Goal: Find specific page/section: Find specific page/section

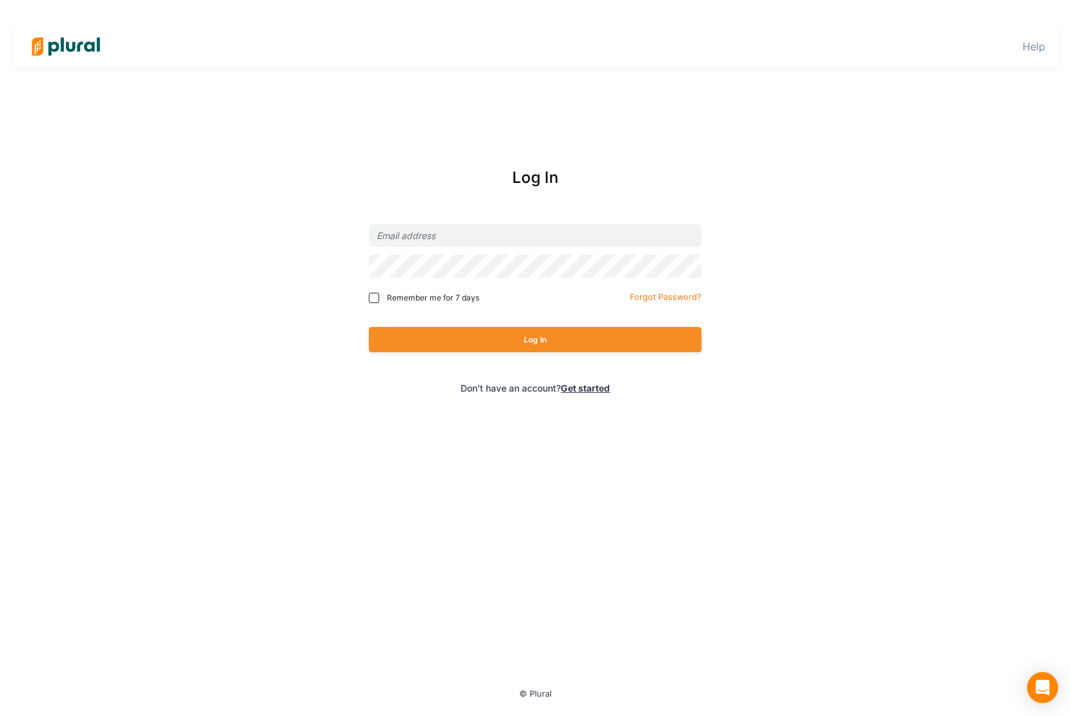
type input "[PERSON_NAME][EMAIL_ADDRESS][DOMAIN_NAME]"
click at [437, 304] on span "Remember me for 7 days" at bounding box center [433, 298] width 92 height 12
click at [379, 303] on input "Remember me for 7 days" at bounding box center [374, 298] width 10 height 10
checkbox input "true"
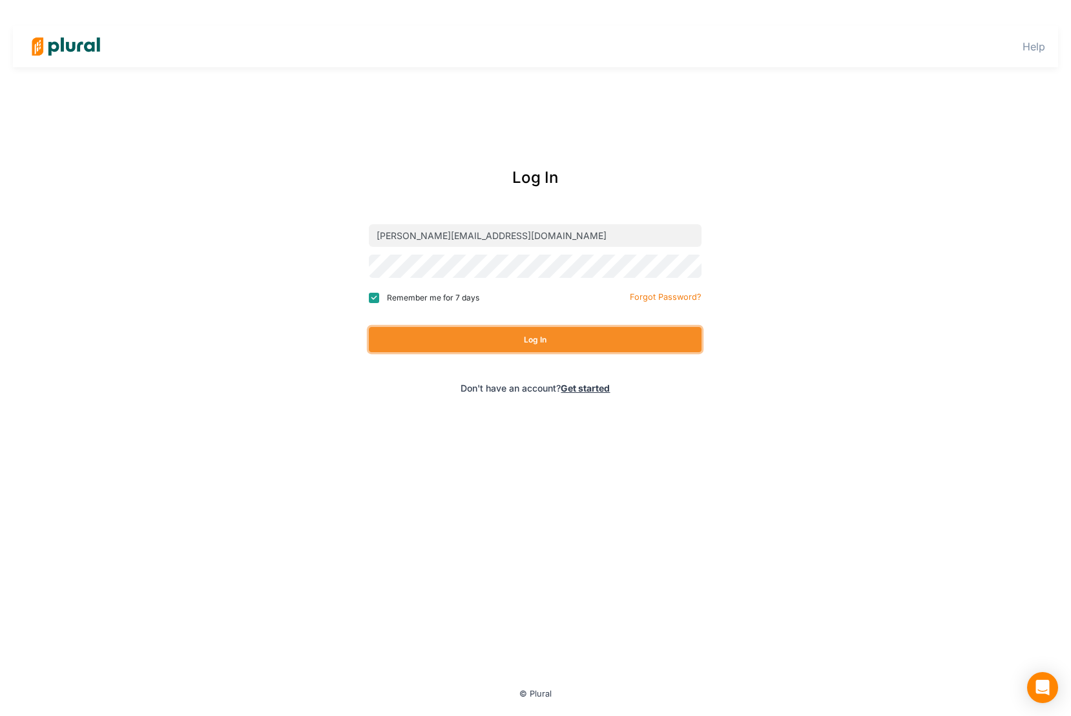
click at [481, 350] on button "Log In" at bounding box center [535, 339] width 333 height 25
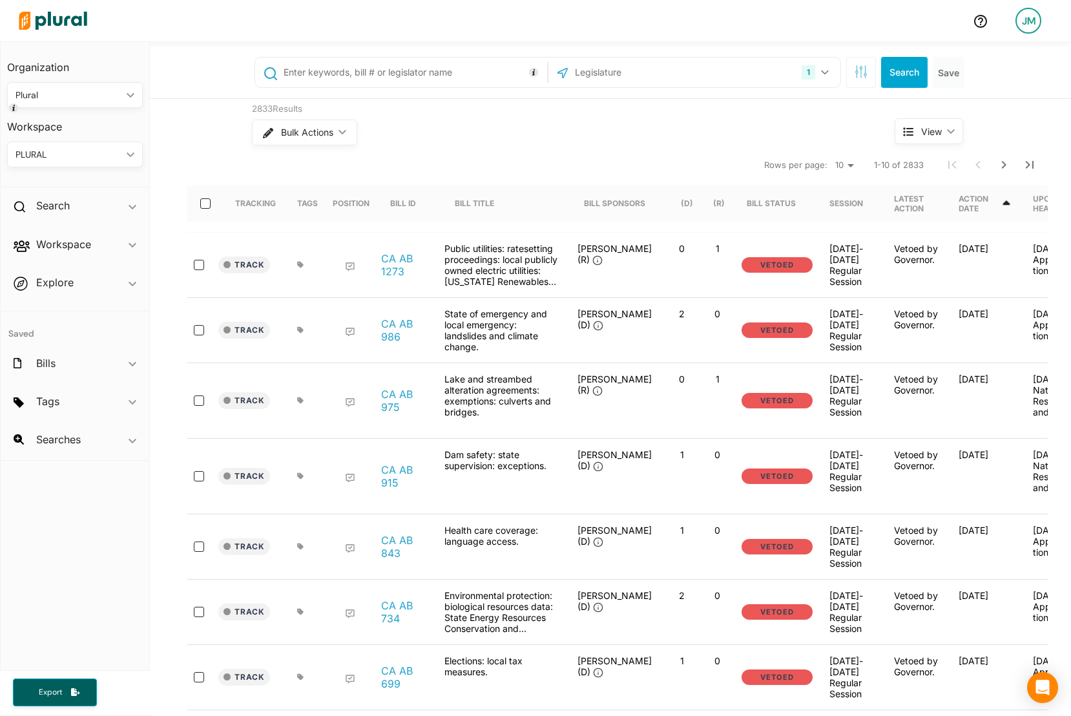
click at [1022, 30] on div "JM" at bounding box center [1029, 21] width 26 height 26
click at [1006, 50] on link "Admin Dashboard" at bounding box center [996, 59] width 113 height 32
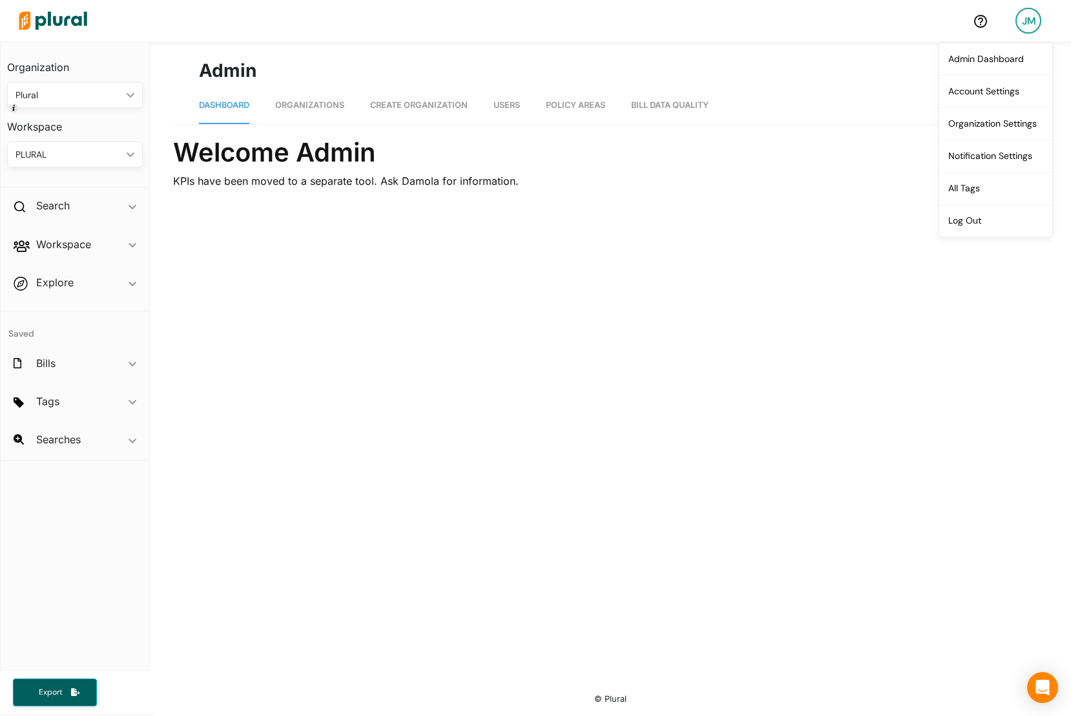
click at [708, 107] on span "Bill Data Quality" at bounding box center [670, 105] width 78 height 10
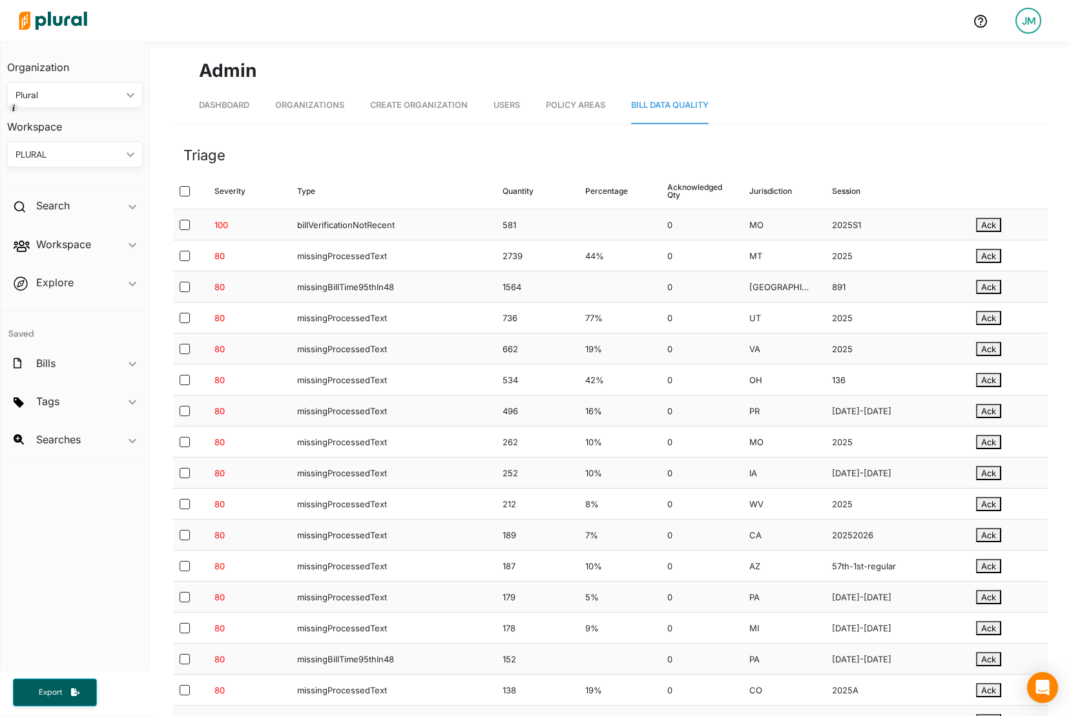
click at [448, 187] on div "Type ▲" at bounding box center [389, 191] width 205 height 36
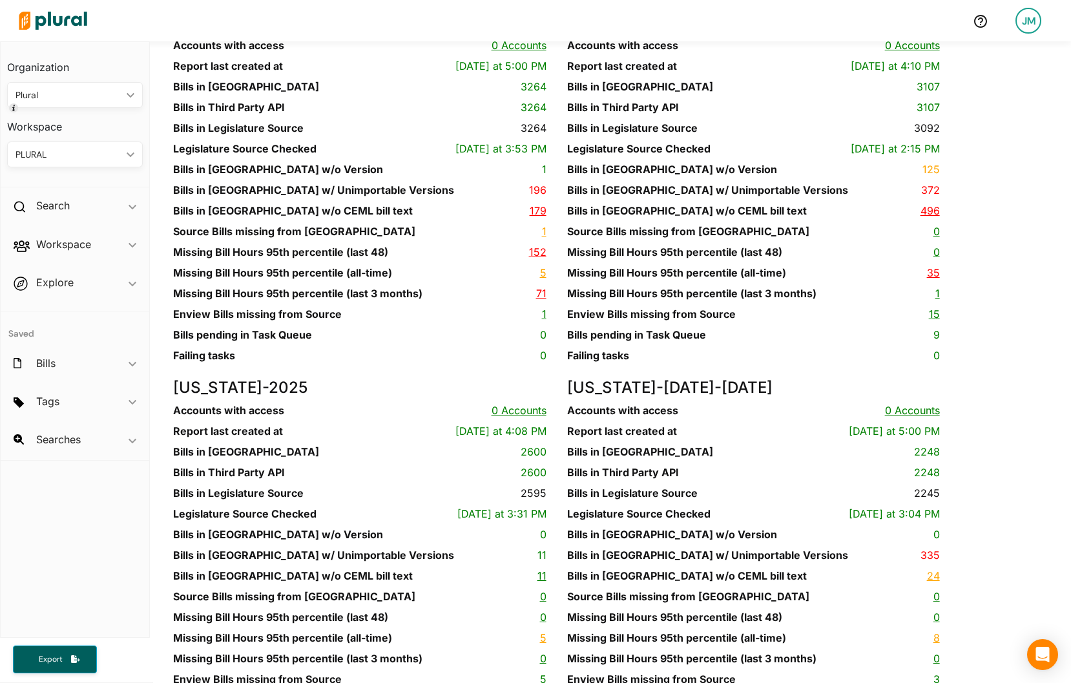
scroll to position [10745, 0]
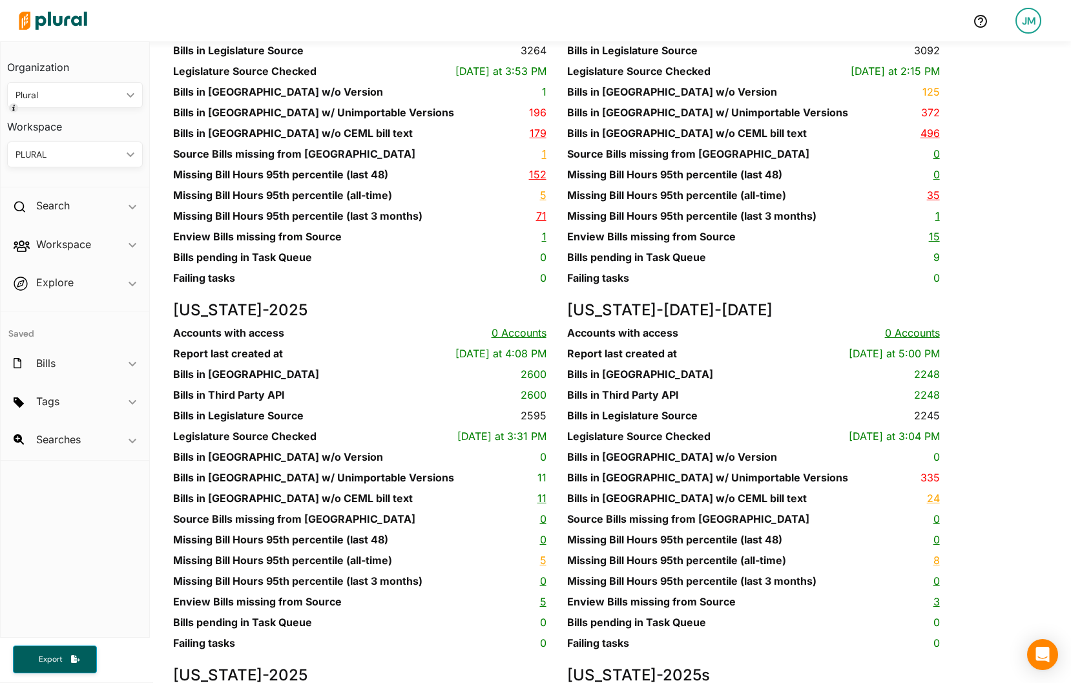
click at [529, 181] on link "152" at bounding box center [537, 174] width 17 height 13
click at [320, 302] on div "Pennsylvania - 2025-2026 Accounts with access 0 Accounts Report last created at…" at bounding box center [370, 119] width 394 height 365
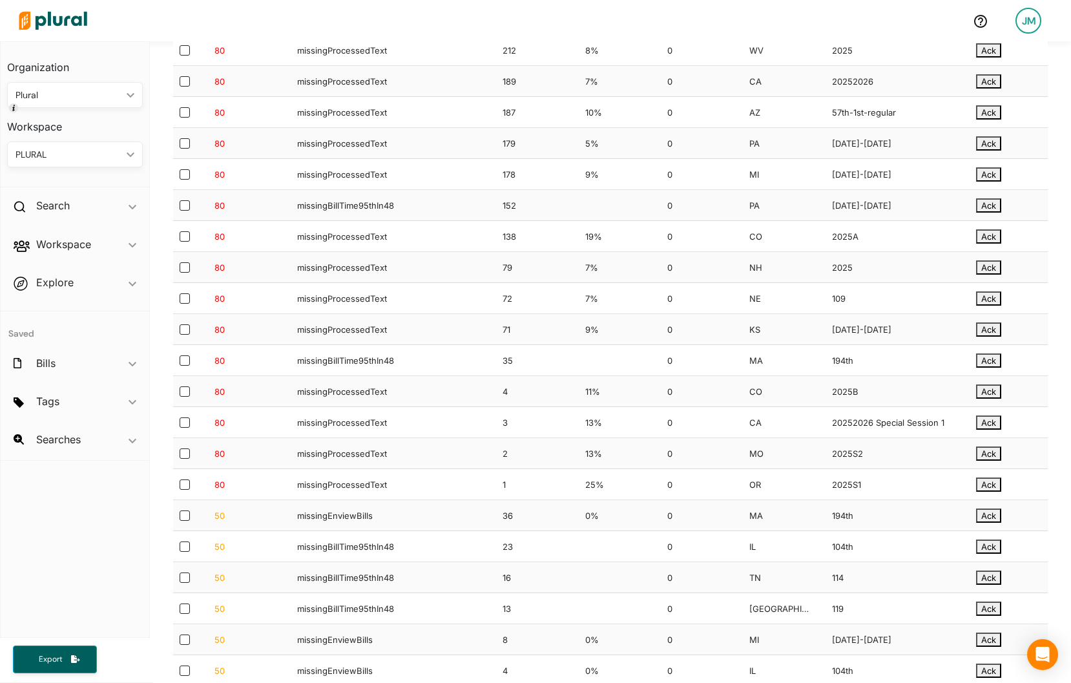
scroll to position [4974, 0]
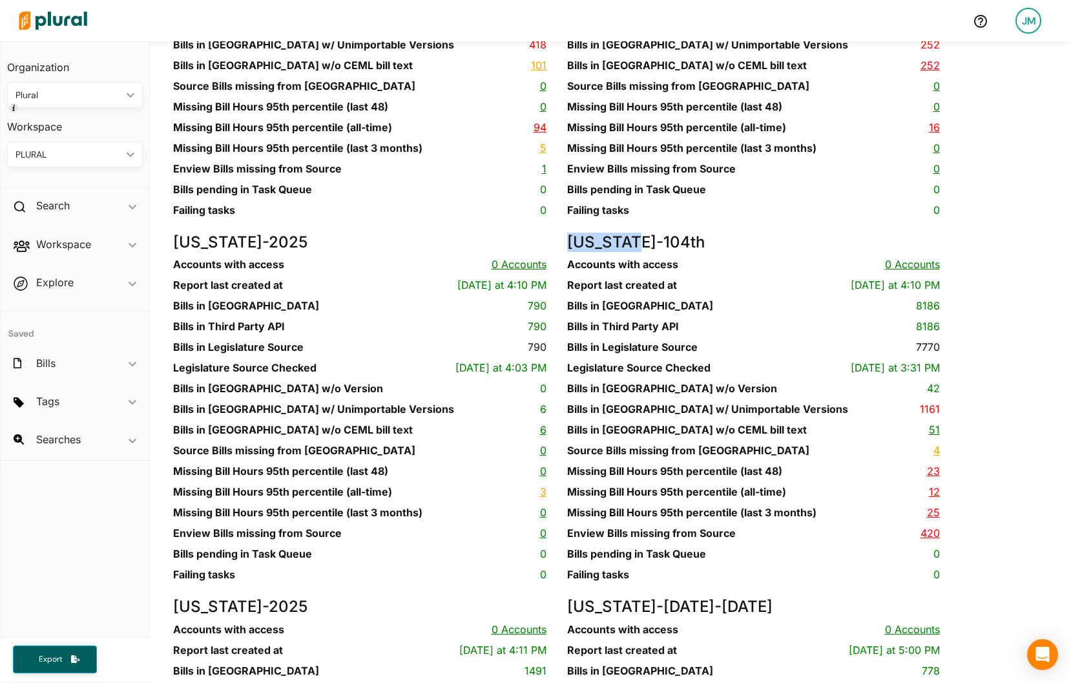
click at [934, 478] on link "23" at bounding box center [933, 471] width 13 height 13
click at [536, 233] on div "Hawaii - 2025 Accounts with access 0 Accounts Report last created at Today at 5…" at bounding box center [370, 50] width 394 height 365
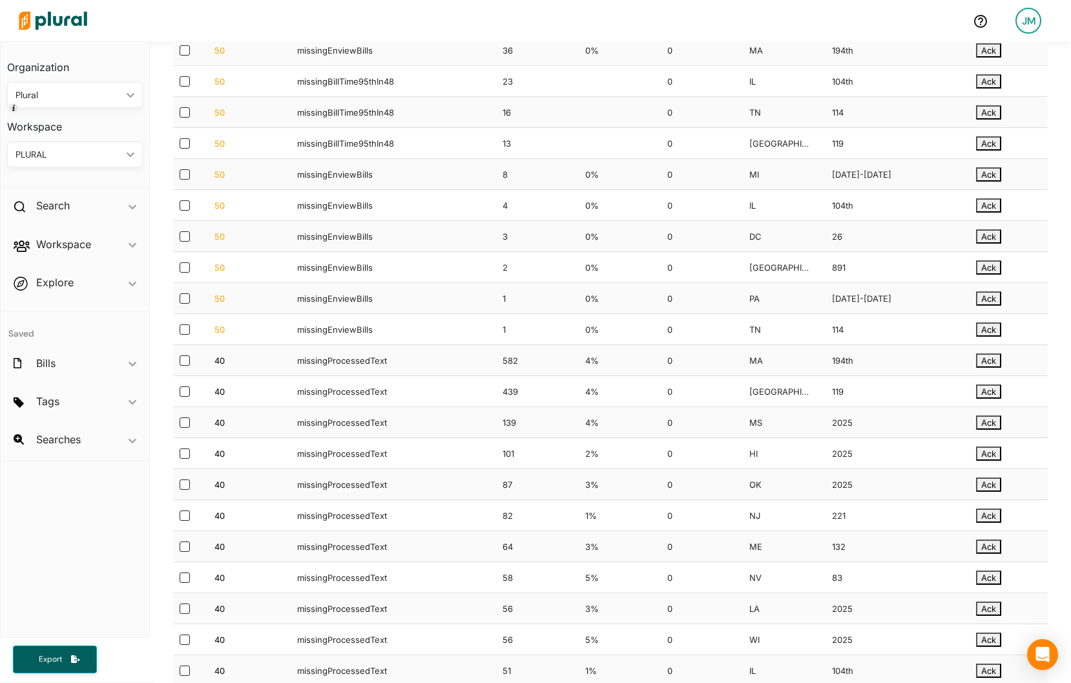
scroll to position [11806, 0]
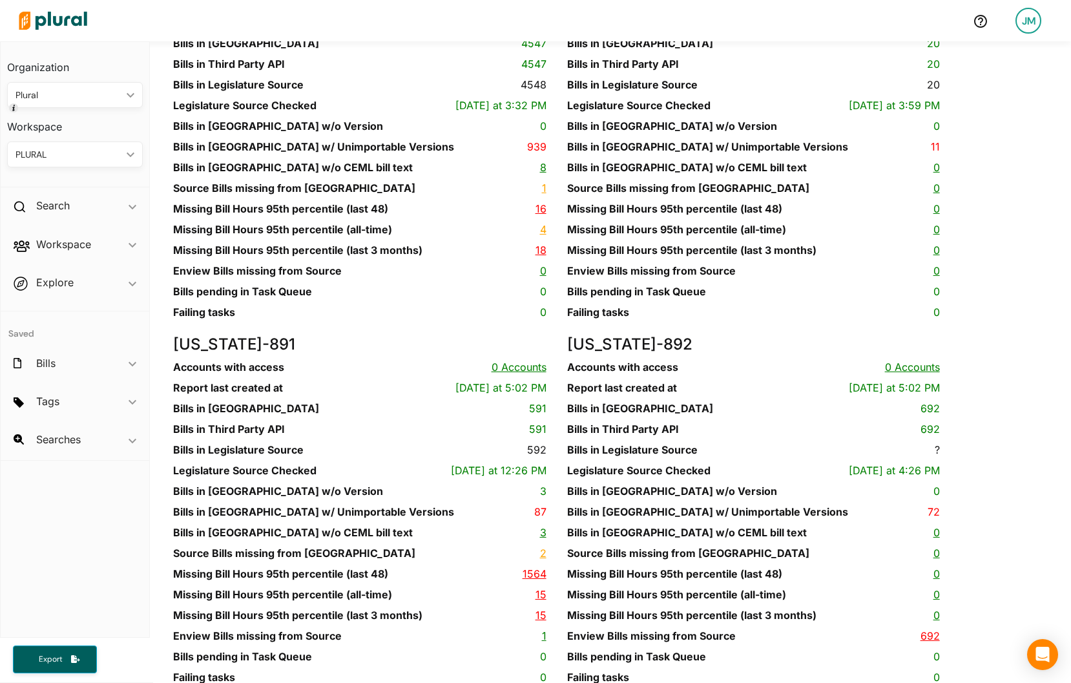
click at [539, 215] on link "16" at bounding box center [541, 208] width 11 height 13
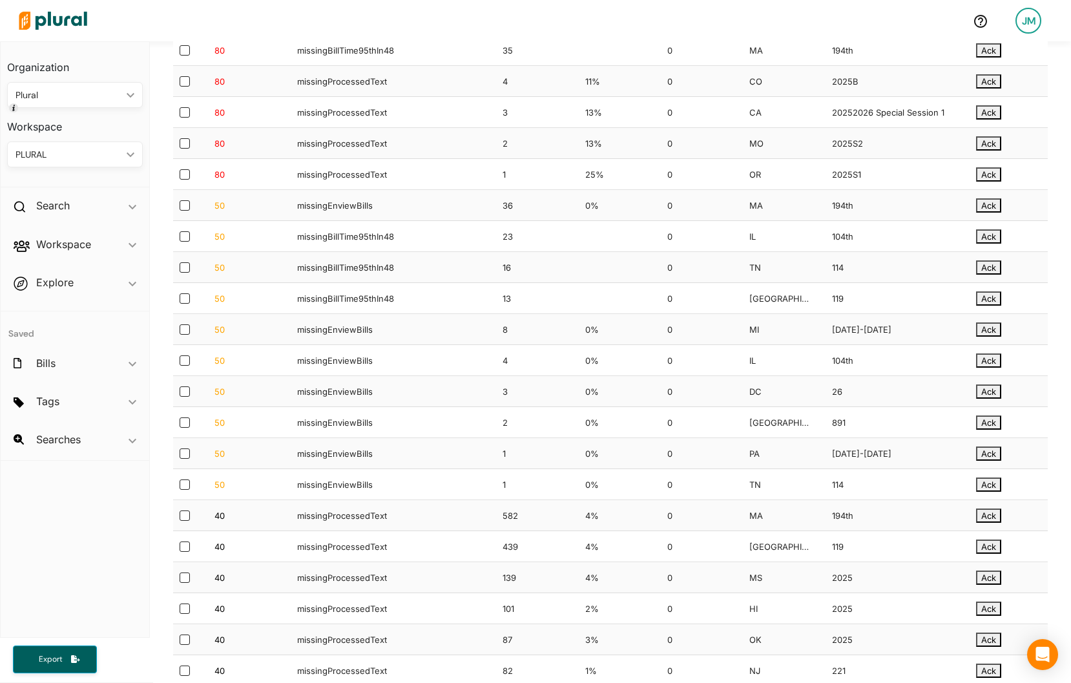
scroll to position [1937, 0]
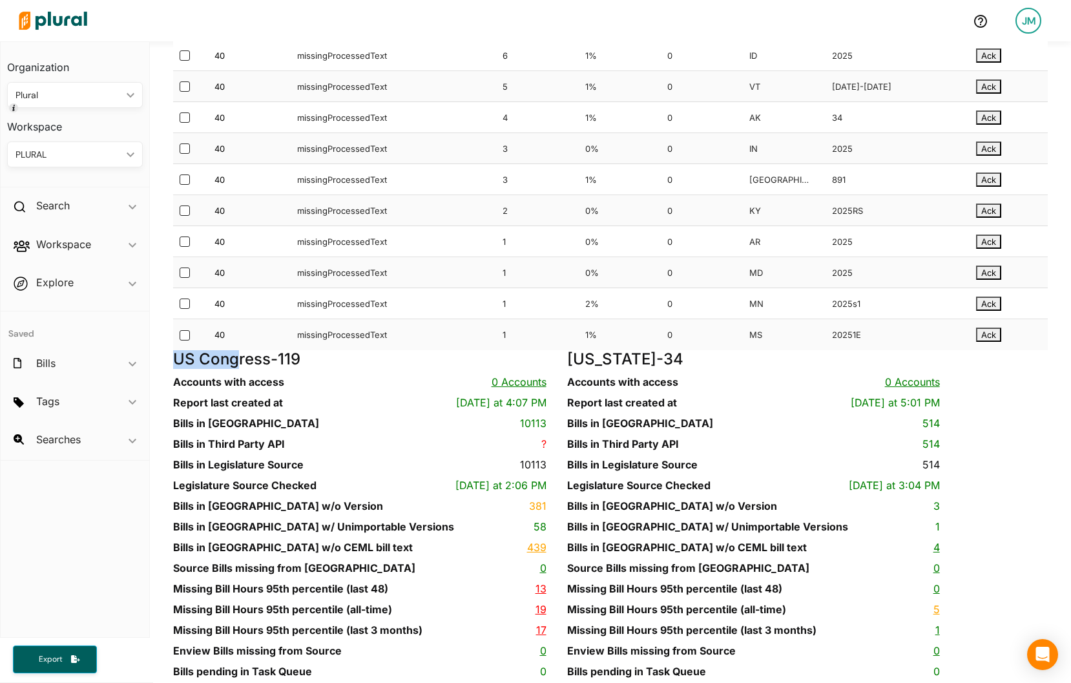
click at [540, 595] on link "13" at bounding box center [541, 588] width 11 height 13
